Goal: Task Accomplishment & Management: Complete application form

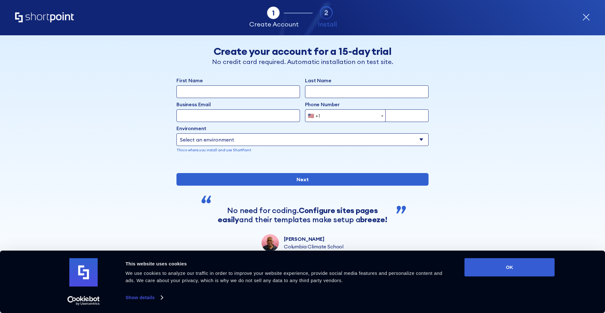
scroll to position [1929, 0]
type input "[PERSON_NAME]"
type input "[PHONE_NUMBER]"
type input "[PERSON_NAME][EMAIL_ADDRESS][DOMAIN_NAME]"
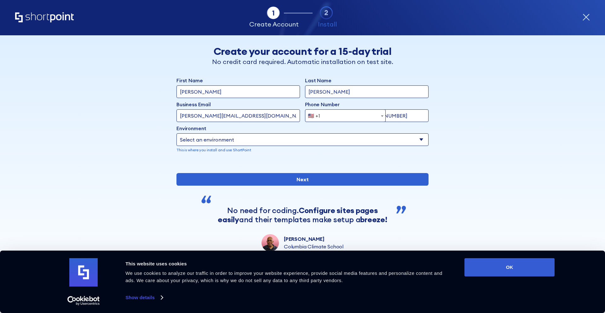
select select "+355"
select select "Microsoft 365"
type input "[PERSON_NAME][EMAIL_ADDRESS][DOMAIN_NAME]"
click at [9, 289] on div "Consent Details [#IABV2SETTINGS#] About This website uses cookies We use cookie…" at bounding box center [302, 281] width 605 height 62
